Goal: Information Seeking & Learning: Check status

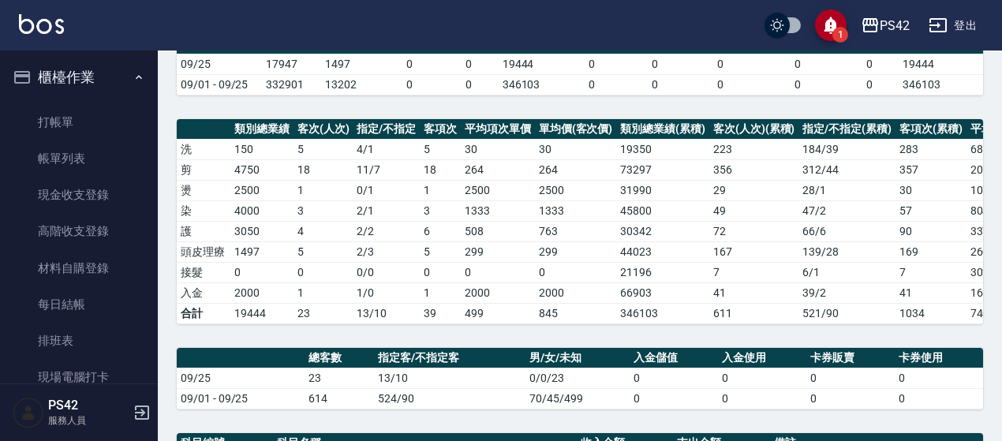
scroll to position [395, 0]
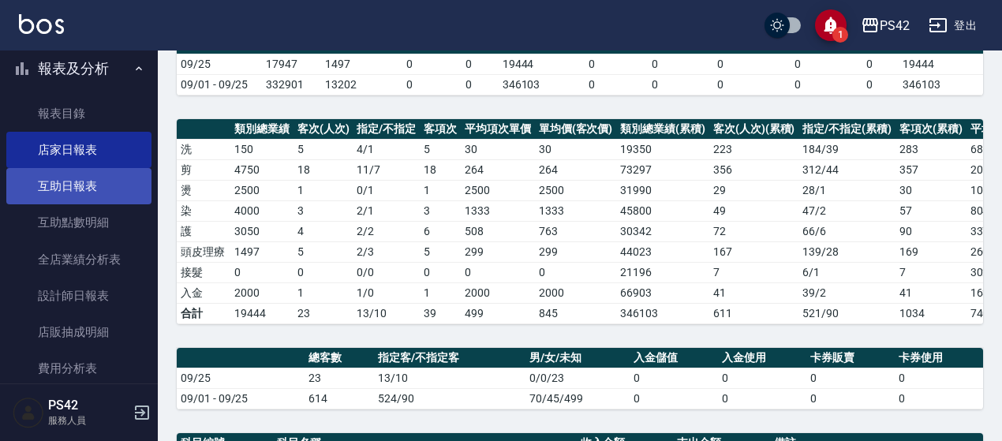
click at [98, 196] on link "互助日報表" at bounding box center [78, 186] width 145 height 36
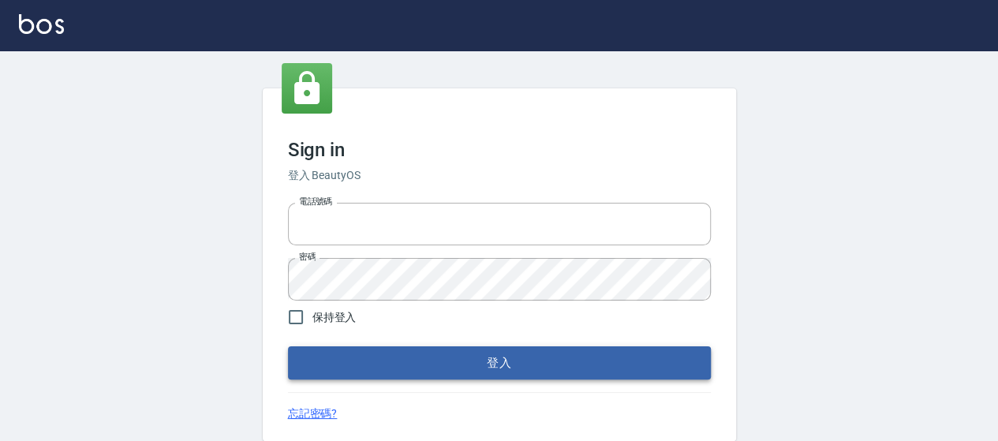
type input "0426657169"
click at [492, 373] on button "登入" at bounding box center [499, 362] width 423 height 33
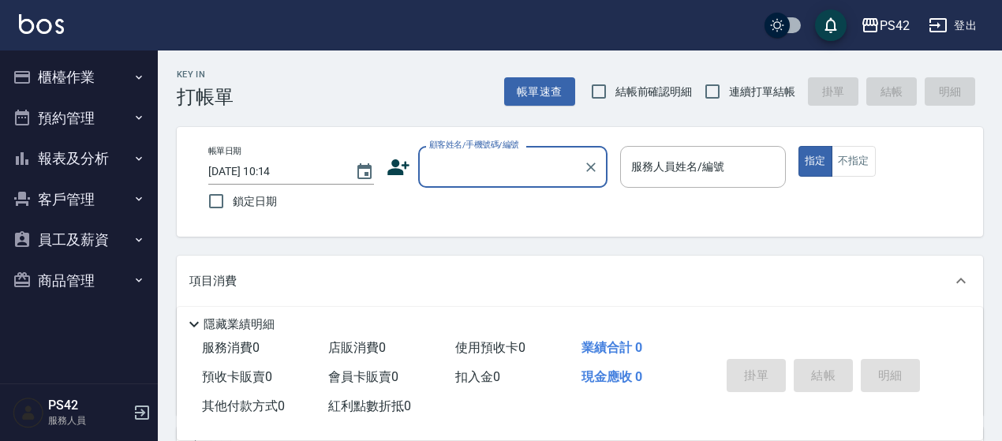
click at [82, 162] on button "報表及分析" at bounding box center [78, 158] width 145 height 41
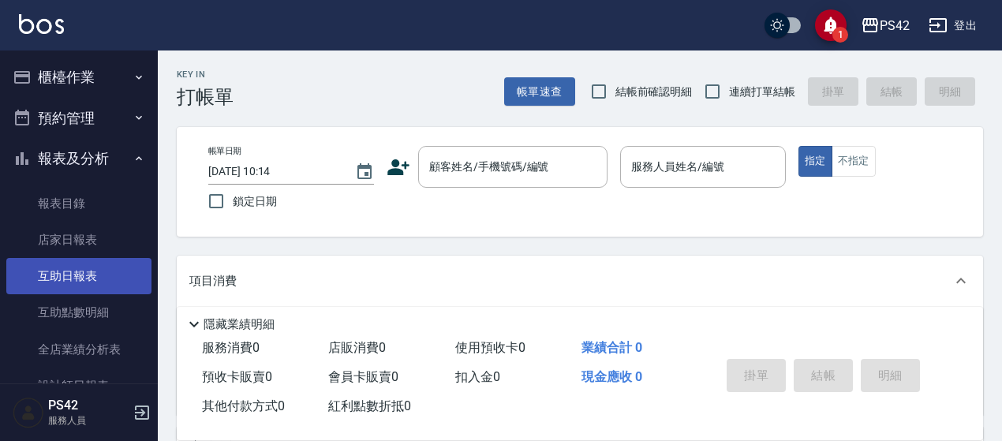
click at [88, 271] on link "互助日報表" at bounding box center [78, 276] width 145 height 36
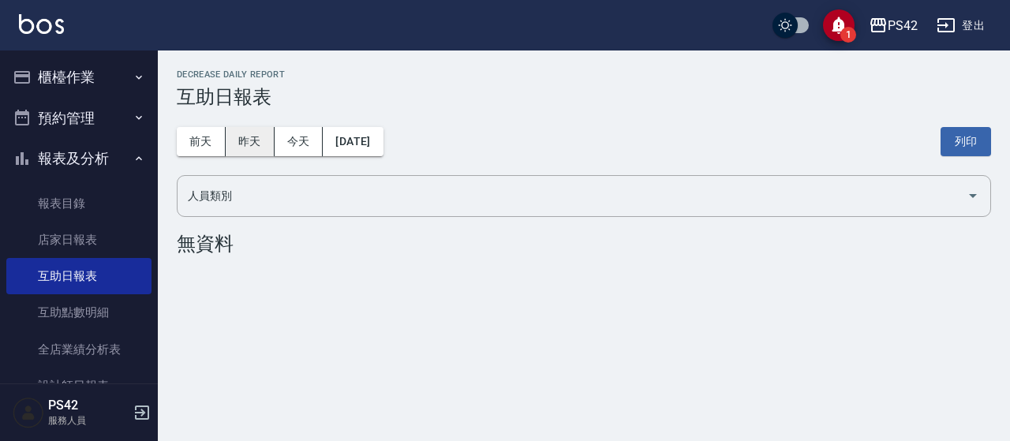
click at [240, 139] on button "昨天" at bounding box center [250, 141] width 49 height 29
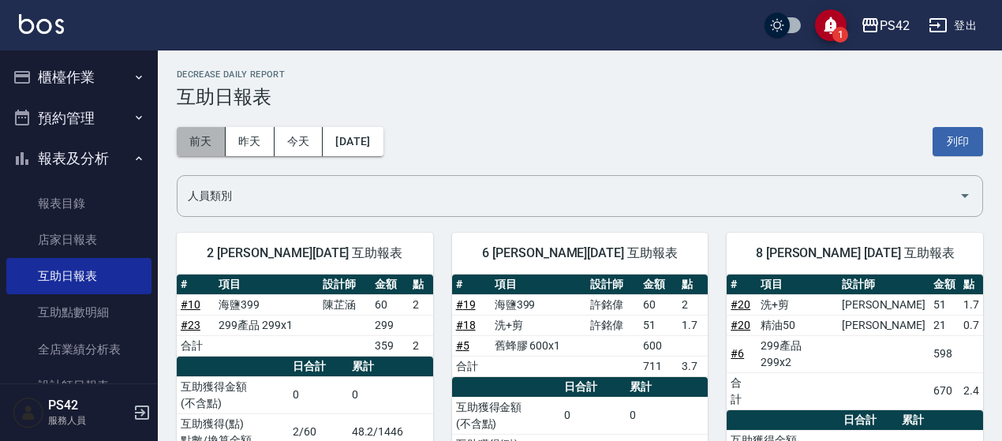
click at [215, 135] on button "前天" at bounding box center [201, 141] width 49 height 29
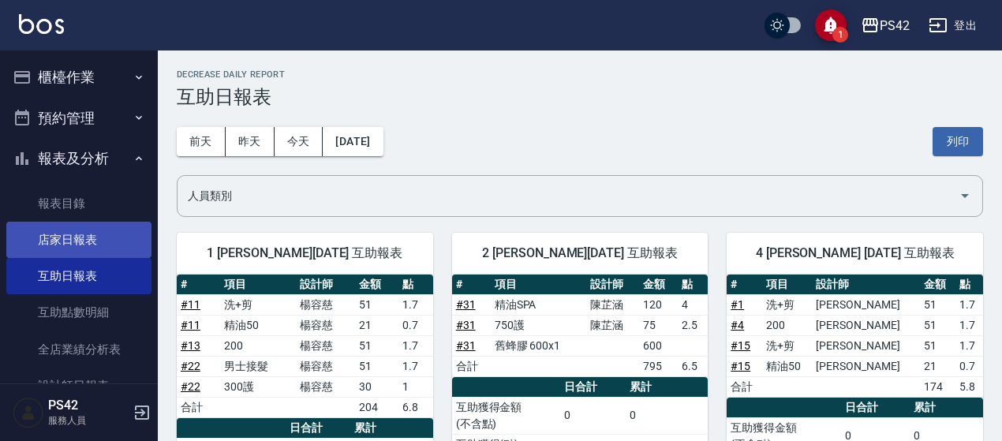
click at [104, 252] on link "店家日報表" at bounding box center [78, 240] width 145 height 36
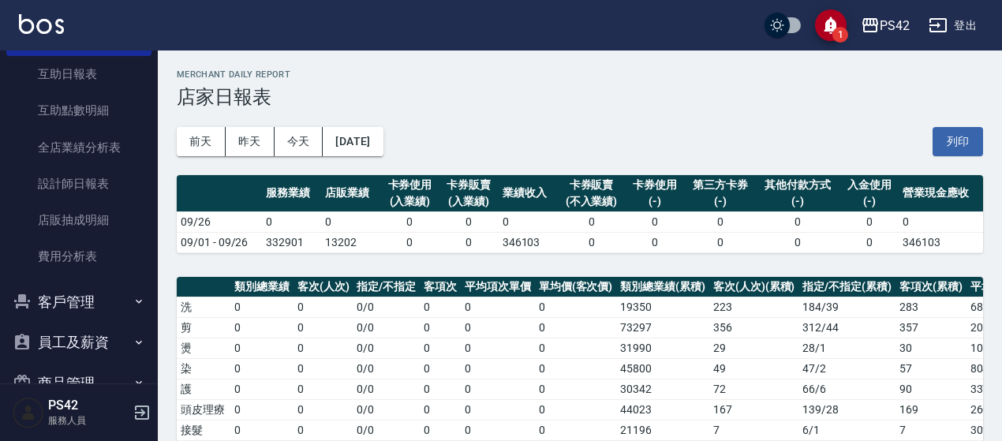
scroll to position [237, 0]
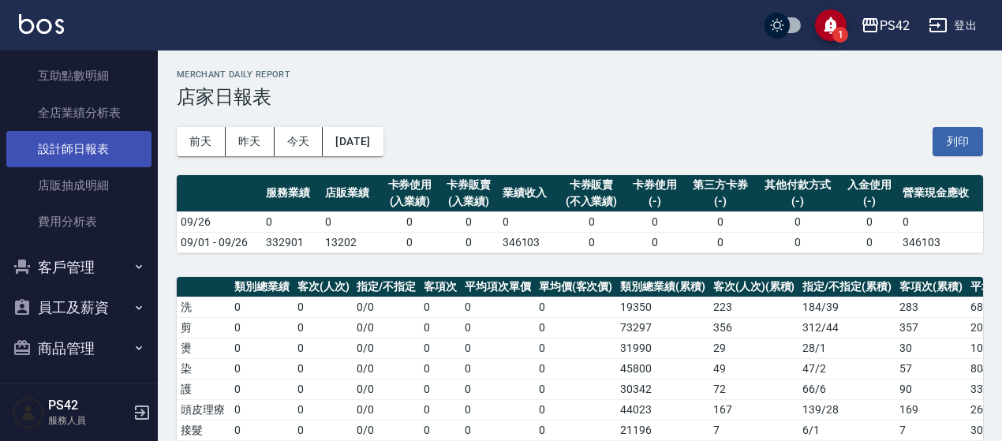
click at [114, 149] on link "設計師日報表" at bounding box center [78, 149] width 145 height 36
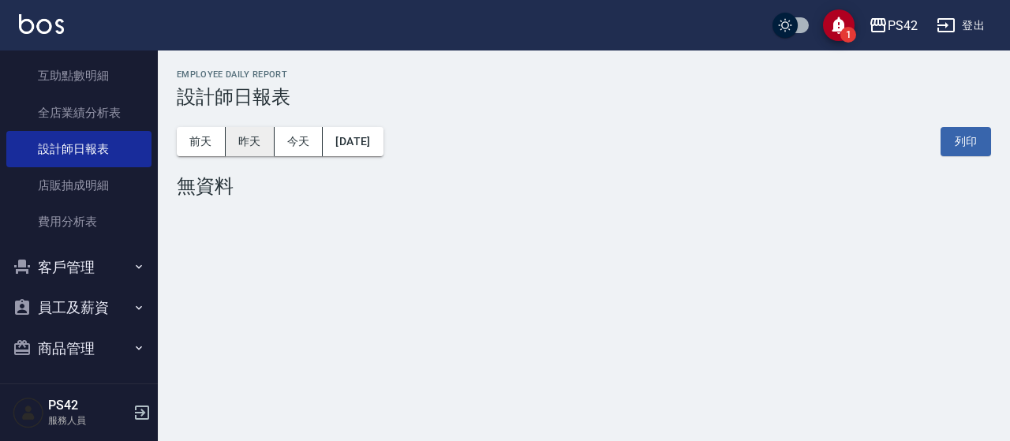
click at [257, 146] on button "昨天" at bounding box center [250, 141] width 49 height 29
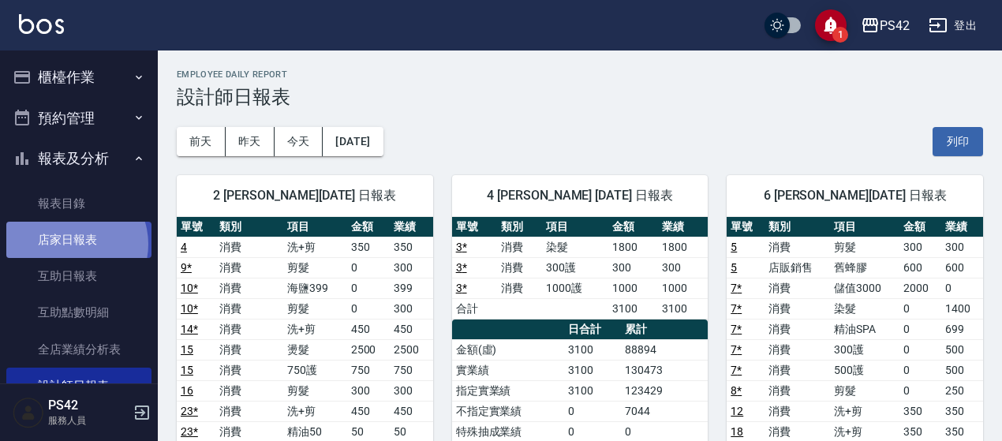
click at [71, 245] on link "店家日報表" at bounding box center [78, 240] width 145 height 36
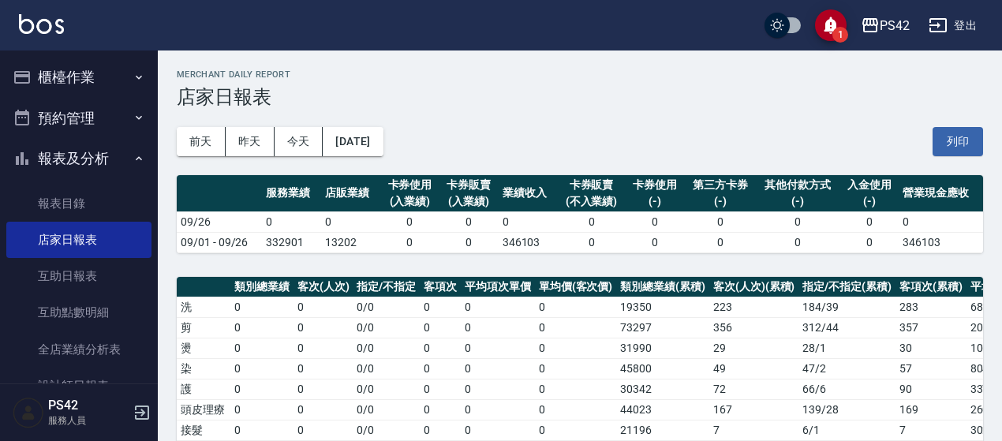
click at [65, 82] on button "櫃檯作業" at bounding box center [78, 77] width 145 height 41
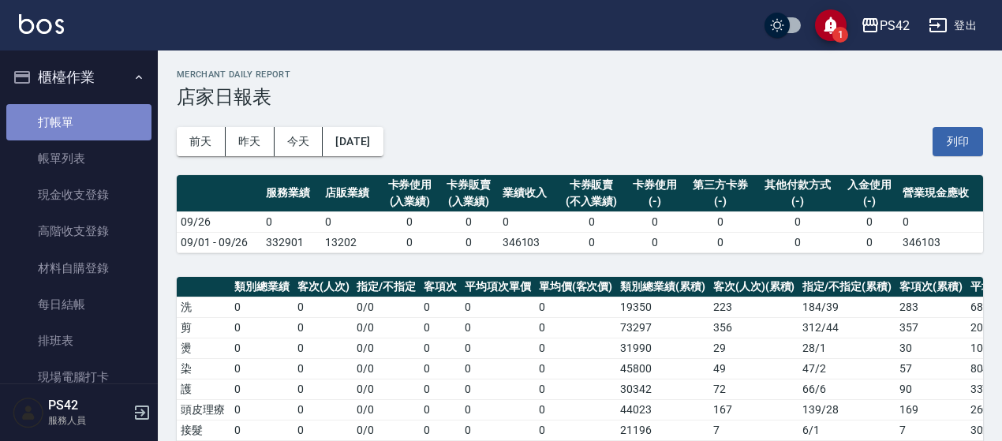
click at [86, 121] on link "打帳單" at bounding box center [78, 122] width 145 height 36
